Goal: Task Accomplishment & Management: Use online tool/utility

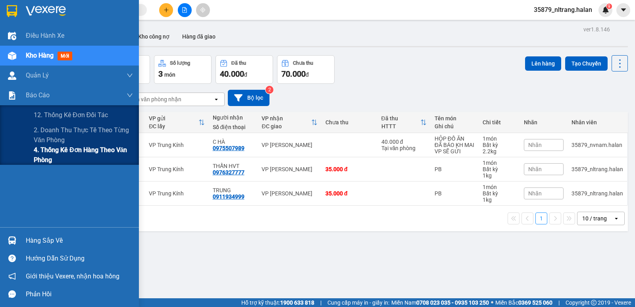
click at [44, 156] on span "4. Thống kê đơn hàng theo văn phòng" at bounding box center [83, 155] width 99 height 20
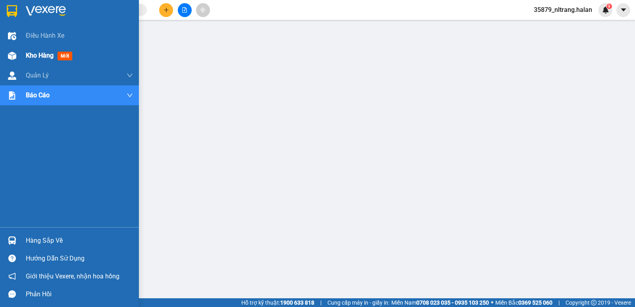
click at [17, 57] on div at bounding box center [12, 56] width 14 height 14
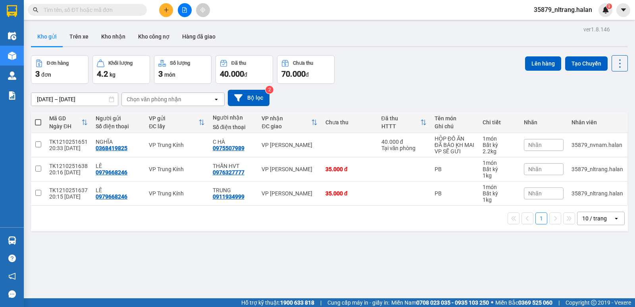
click at [133, 8] on input "text" at bounding box center [91, 10] width 94 height 9
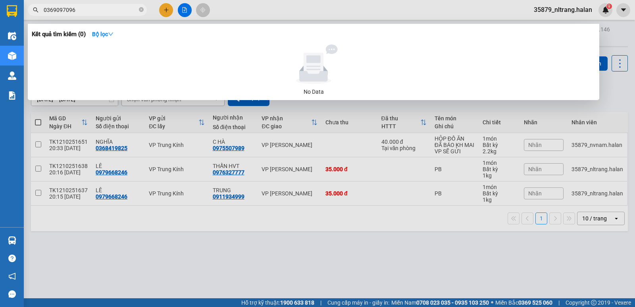
click at [130, 12] on input "0369097096" at bounding box center [91, 10] width 94 height 9
type input "0912320882"
click at [143, 9] on icon "close-circle" at bounding box center [141, 9] width 5 height 5
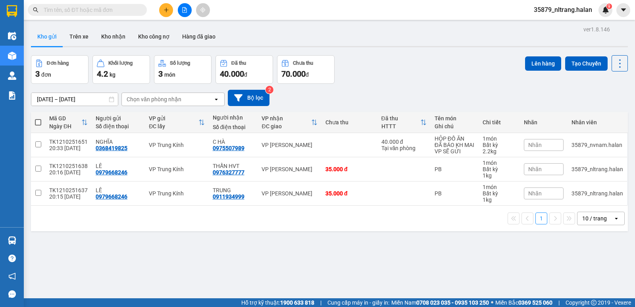
click at [183, 232] on div "ver 1.8.146 Kho gửi Trên xe Kho nhận Kho công nợ Hàng đã giao Đơn hàng 3 đơn Kh…" at bounding box center [329, 177] width 603 height 307
drag, startPoint x: 354, startPoint y: 194, endPoint x: 358, endPoint y: 171, distance: 23.4
click at [355, 191] on div "35.000 đ" at bounding box center [349, 193] width 48 height 6
checkbox input "true"
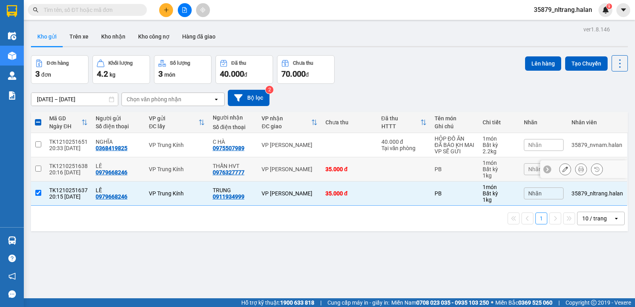
drag, startPoint x: 358, startPoint y: 171, endPoint x: 350, endPoint y: 153, distance: 19.7
click at [358, 169] on div "35.000 đ" at bounding box center [349, 169] width 48 height 6
checkbox input "true"
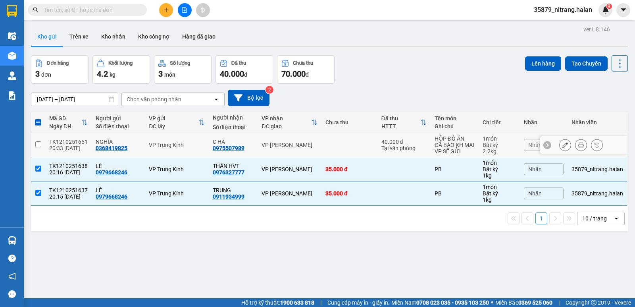
drag, startPoint x: 348, startPoint y: 150, endPoint x: 385, endPoint y: 132, distance: 41.5
click at [348, 149] on td at bounding box center [349, 145] width 56 height 24
checkbox input "true"
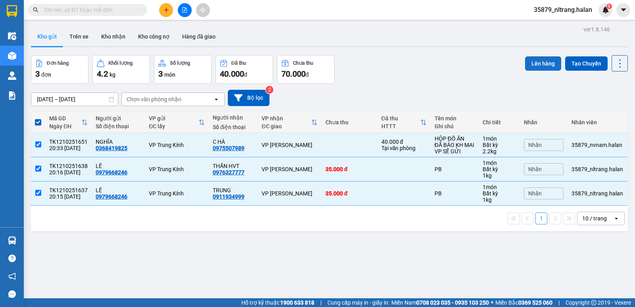
click at [525, 68] on button "Lên hàng" at bounding box center [543, 63] width 36 height 14
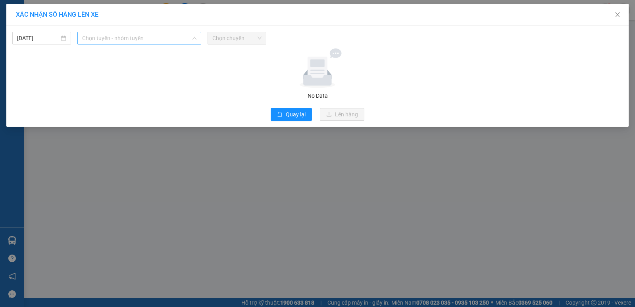
click at [125, 38] on span "Chọn tuyến - nhóm tuyến" at bounding box center [139, 38] width 114 height 12
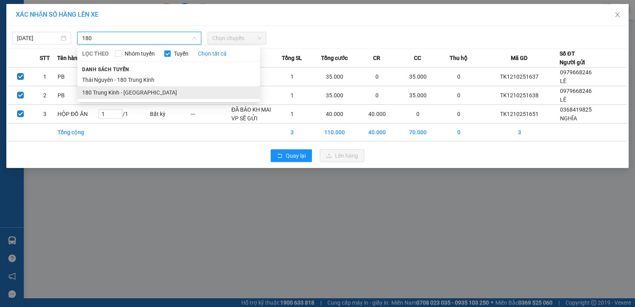
type input "180"
click at [144, 91] on li "180 Trung Kính - Thái Nguyên" at bounding box center [168, 92] width 183 height 13
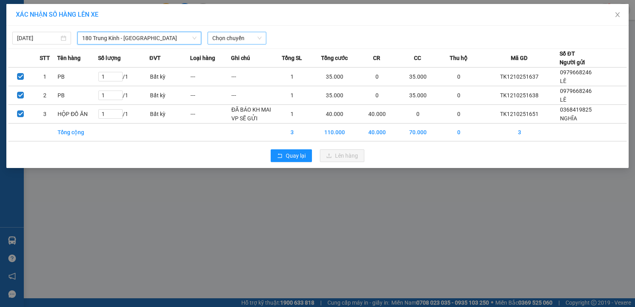
click at [238, 40] on span "Chọn chuyến" at bounding box center [236, 38] width 49 height 12
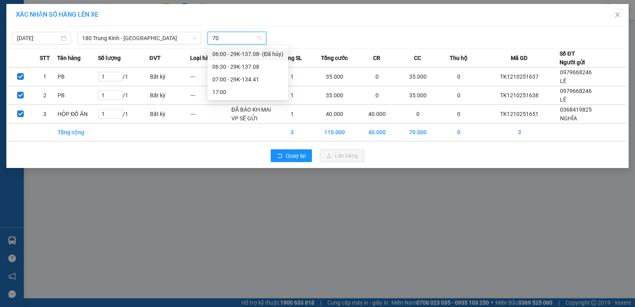
type input "708"
click at [244, 63] on div "06:30 - 29K-137.08" at bounding box center [247, 66] width 71 height 9
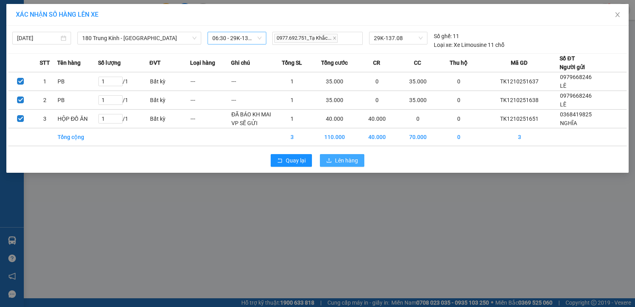
click at [347, 164] on span "Lên hàng" at bounding box center [346, 160] width 23 height 9
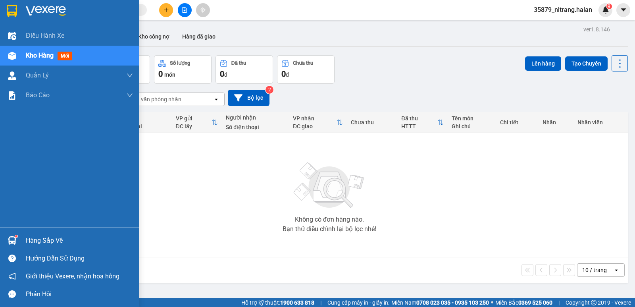
click at [13, 244] on img at bounding box center [12, 240] width 8 height 8
